Goal: Information Seeking & Learning: Learn about a topic

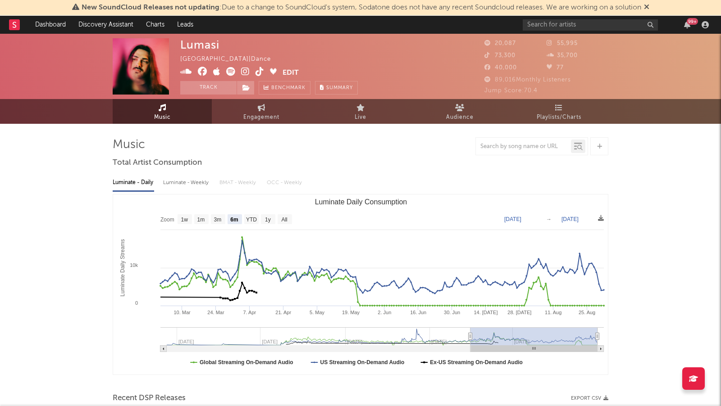
select select "6m"
click at [49, 23] on link "Dashboard" at bounding box center [50, 25] width 43 height 18
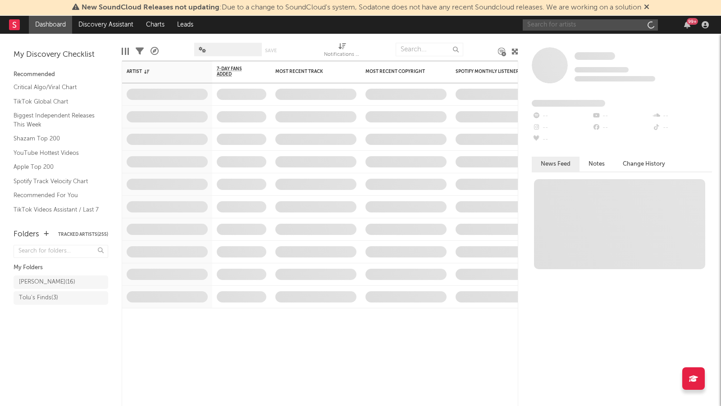
click at [563, 25] on input "text" at bounding box center [589, 24] width 135 height 11
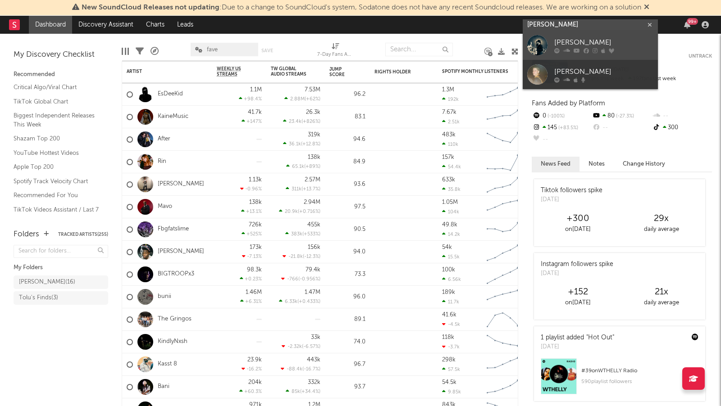
type input "[PERSON_NAME]"
click at [599, 47] on div "[PERSON_NAME]" at bounding box center [603, 42] width 99 height 11
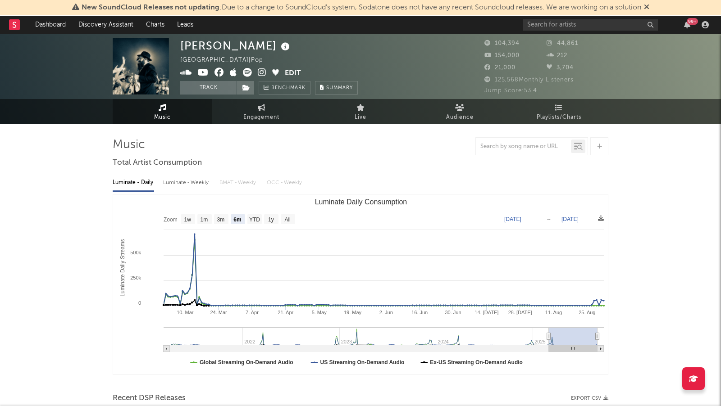
select select "6m"
click at [263, 73] on icon at bounding box center [262, 72] width 9 height 9
click at [542, 23] on input "text" at bounding box center [589, 24] width 135 height 11
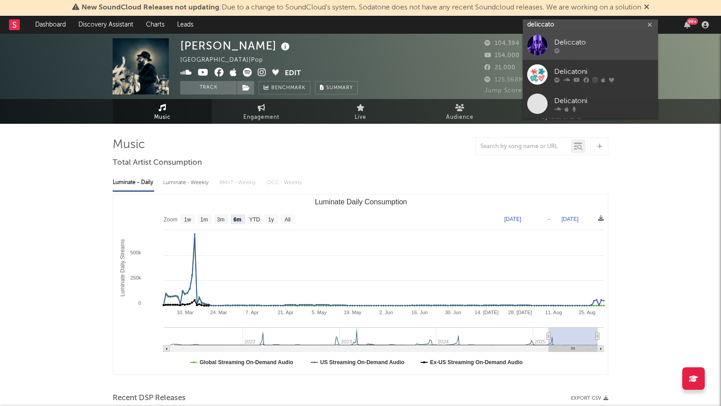
type input "deliccato"
click at [574, 50] on div at bounding box center [603, 50] width 99 height 5
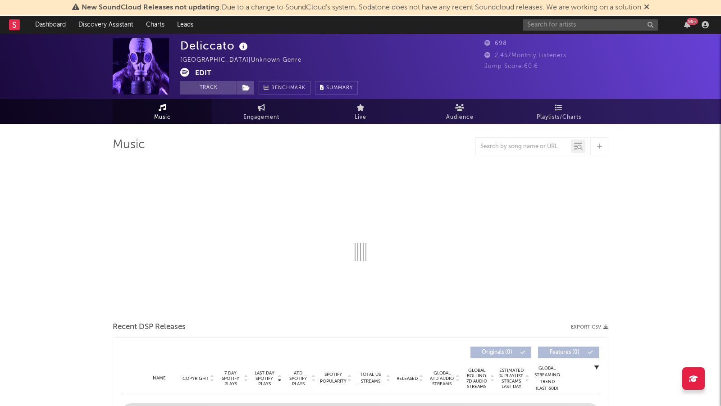
select select "1w"
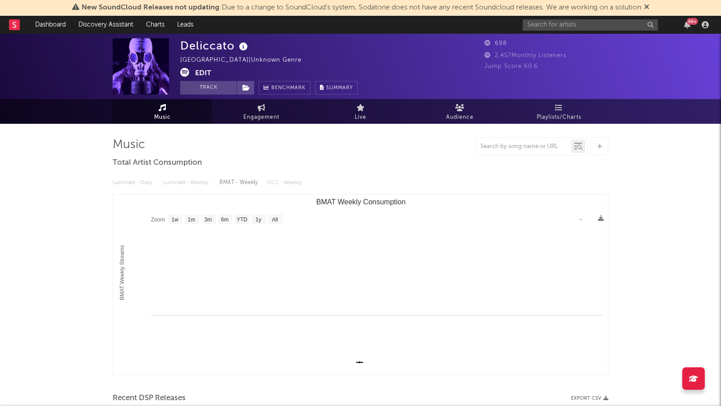
click at [185, 73] on icon at bounding box center [184, 72] width 9 height 9
click at [593, 27] on input "text" at bounding box center [589, 24] width 135 height 11
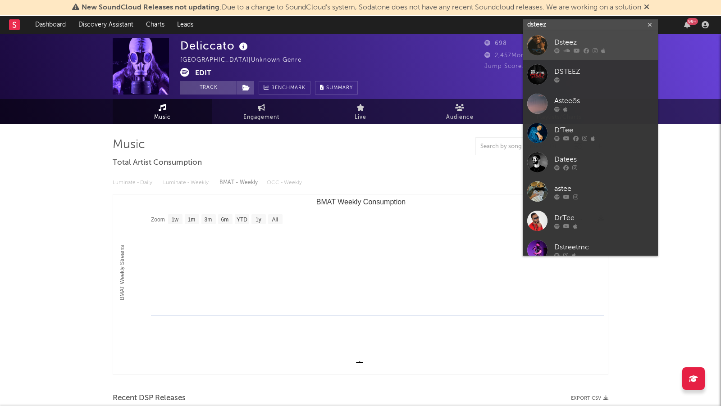
type input "dsteez"
click at [612, 45] on div "Dsteez" at bounding box center [603, 42] width 99 height 11
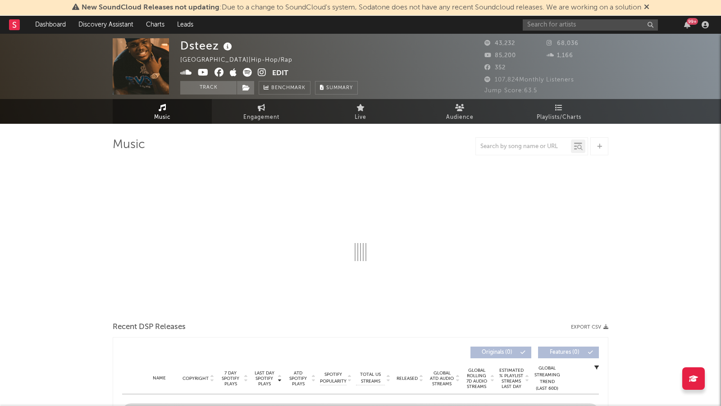
select select "6m"
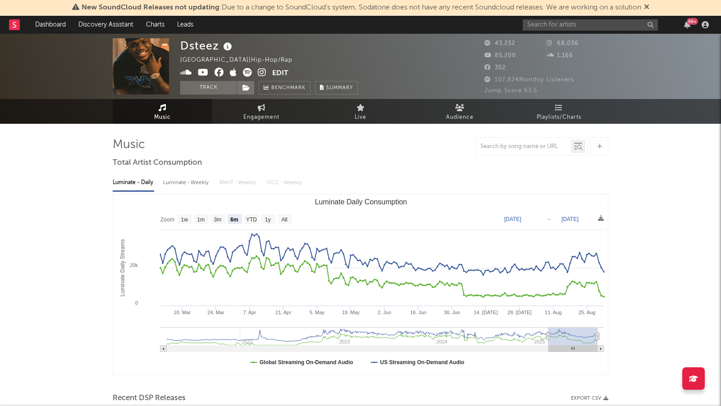
click at [260, 74] on icon at bounding box center [262, 72] width 9 height 9
click at [554, 27] on input "text" at bounding box center [589, 24] width 135 height 11
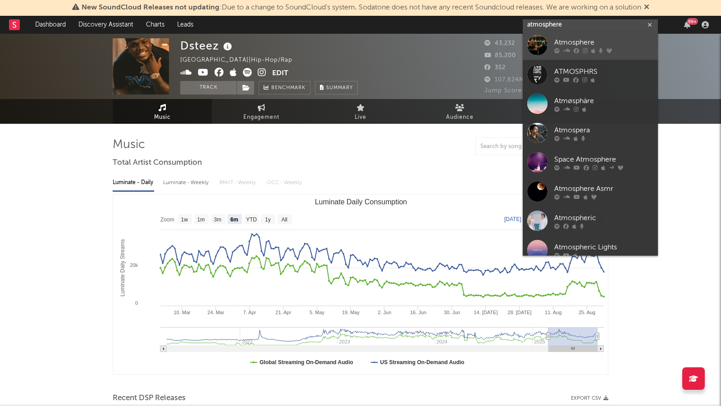
type input "atmosphere"
click at [630, 44] on div "Atmosphere" at bounding box center [603, 42] width 99 height 11
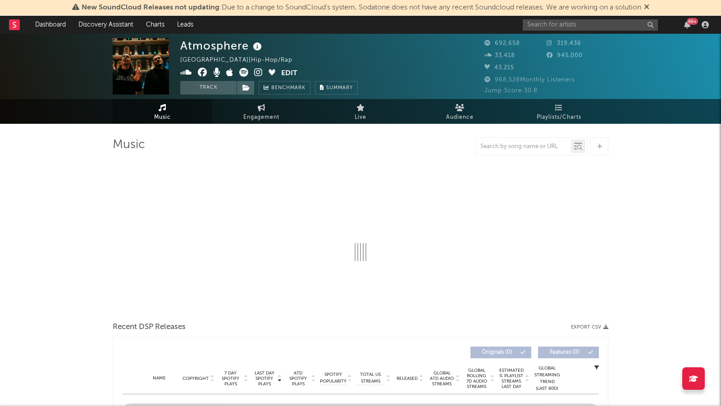
select select "6m"
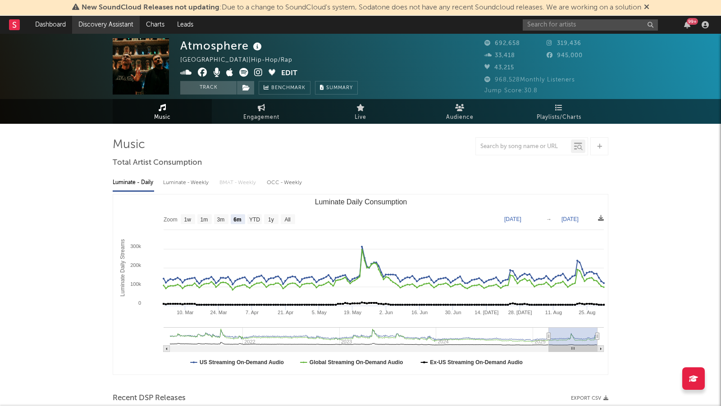
click at [113, 19] on link "Discovery Assistant" at bounding box center [106, 25] width 68 height 18
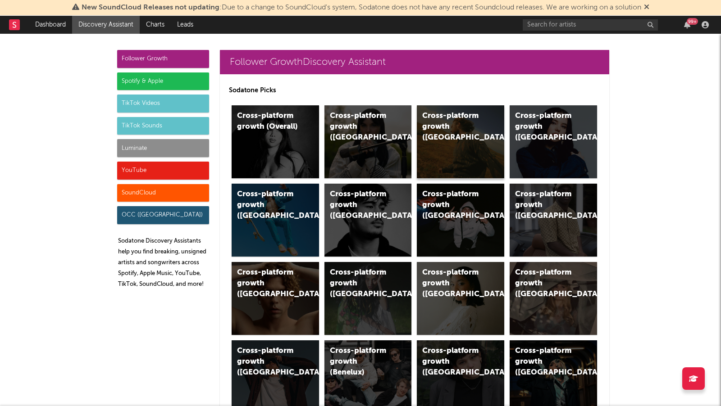
click at [440, 141] on div "Cross-platform growth ([GEOGRAPHIC_DATA])" at bounding box center [460, 141] width 87 height 73
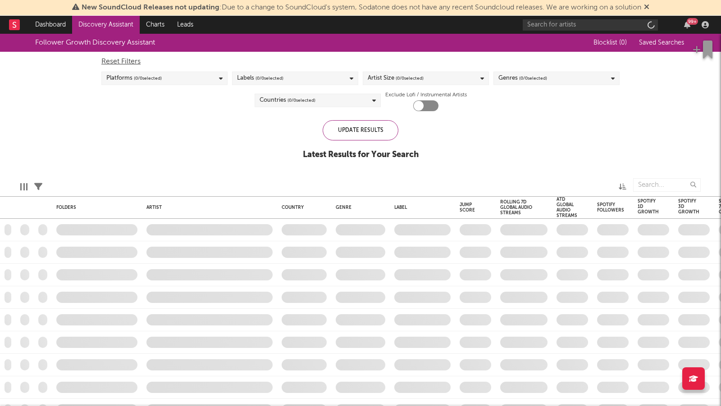
checkbox input "true"
